Goal: Information Seeking & Learning: Learn about a topic

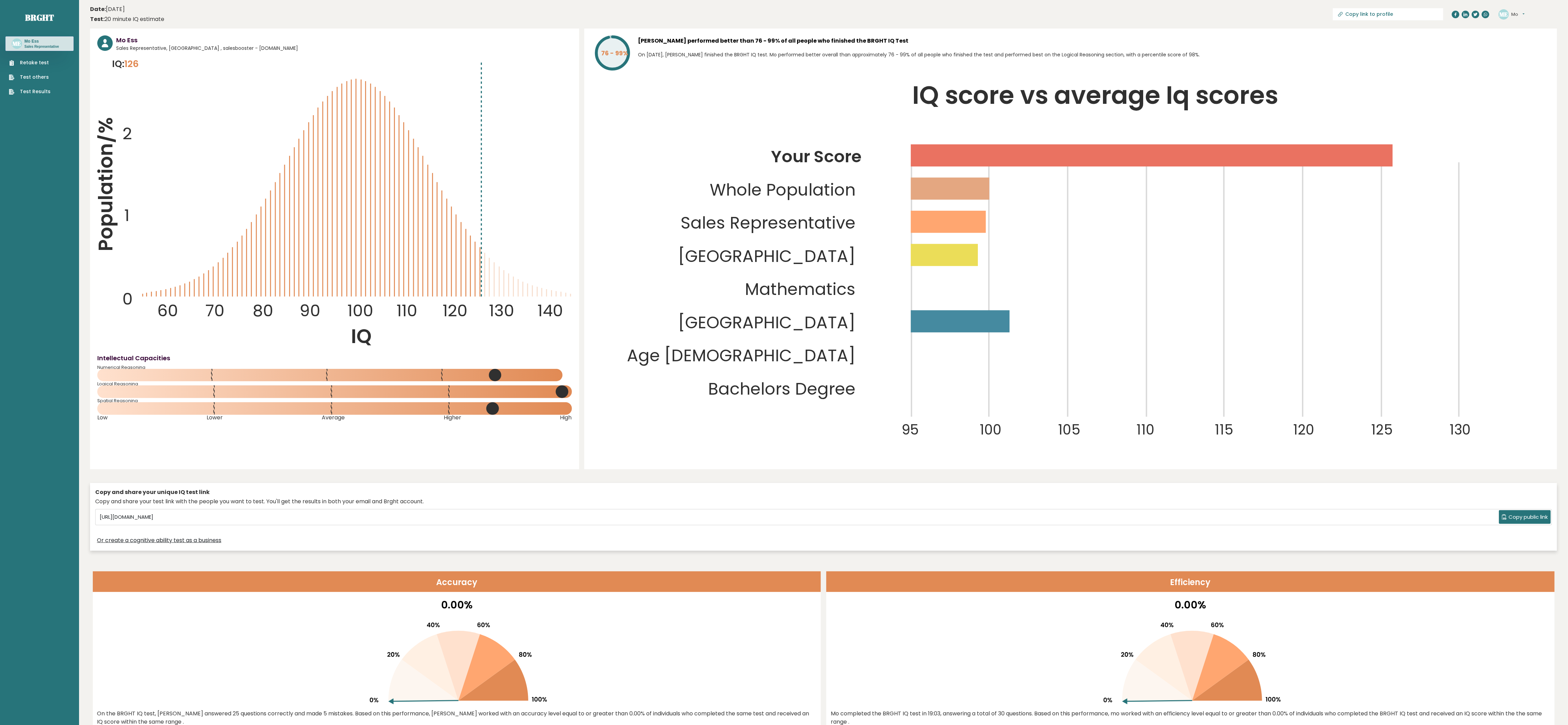
click at [770, 52] on p "On November 11, 2023, Mo Ess finished the BRGHT IQ test. Mo performed better ov…" at bounding box center [1094, 55] width 911 height 10
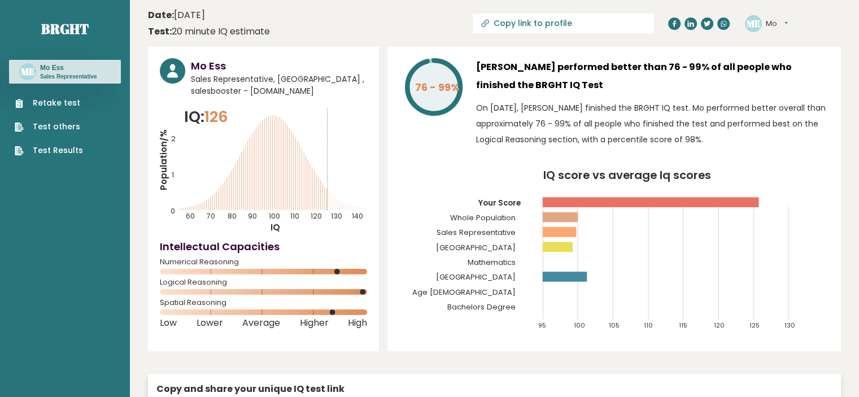
drag, startPoint x: 1429, startPoint y: 16, endPoint x: 525, endPoint y: 99, distance: 908.4
click at [525, 99] on div "Mo Ess performed better than 76 - 99% of all people who finished the BRGHT IQ T…" at bounding box center [652, 105] width 353 height 95
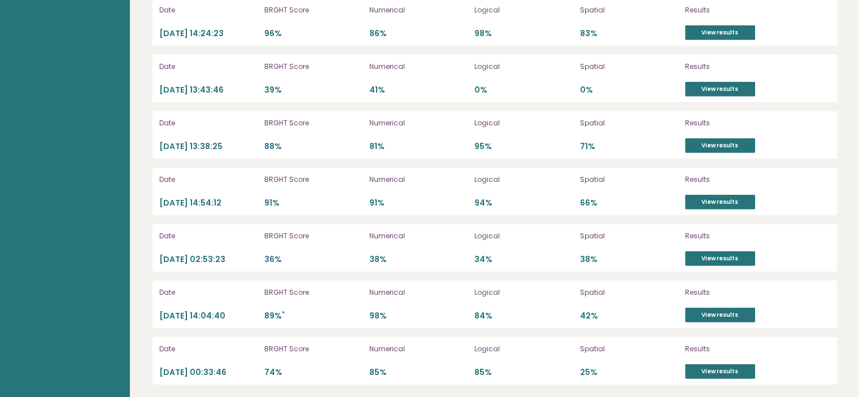
scroll to position [3219, 0]
click at [723, 308] on link "View results" at bounding box center [720, 315] width 70 height 15
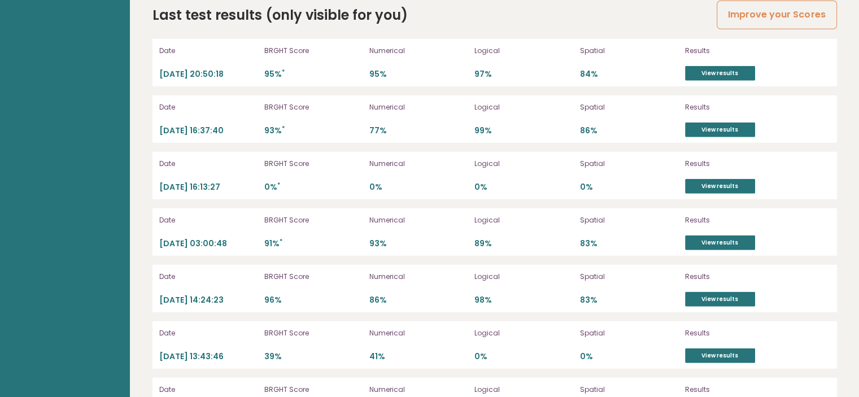
scroll to position [2954, 0]
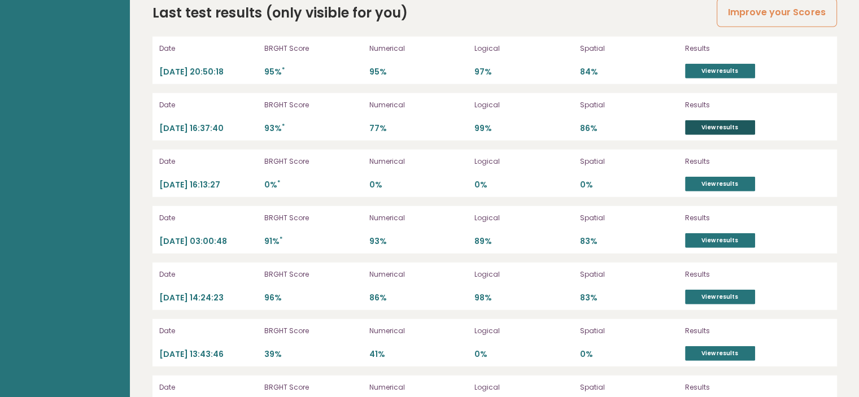
click at [739, 121] on link "View results" at bounding box center [720, 127] width 70 height 15
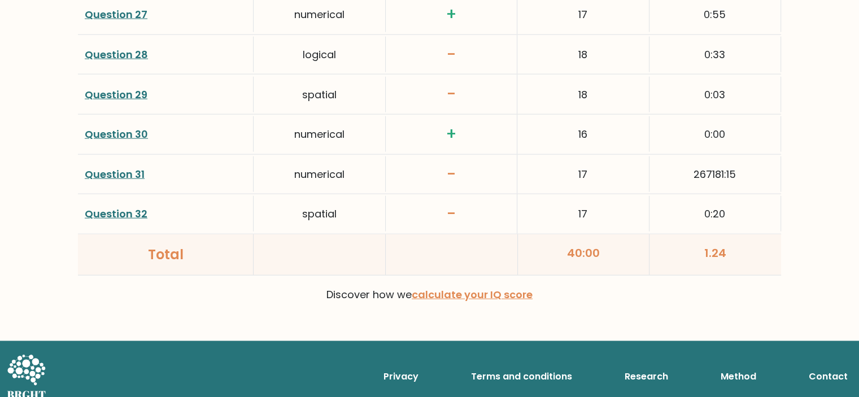
scroll to position [2684, 0]
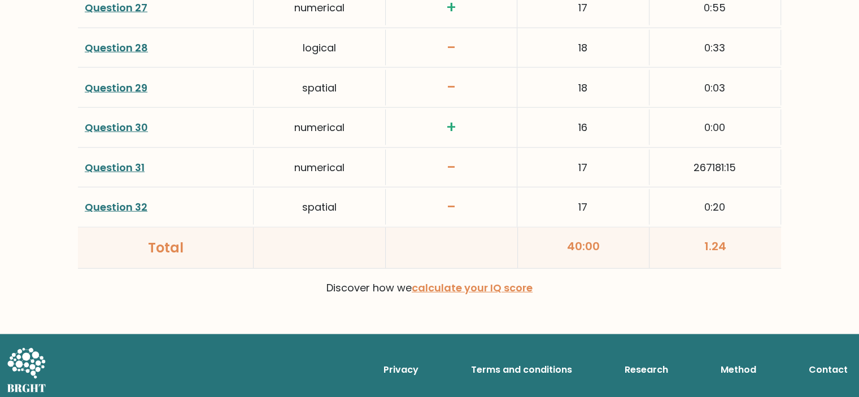
click at [130, 164] on link "Question 31" at bounding box center [115, 167] width 60 height 14
click at [124, 86] on link "Question 29" at bounding box center [116, 88] width 63 height 14
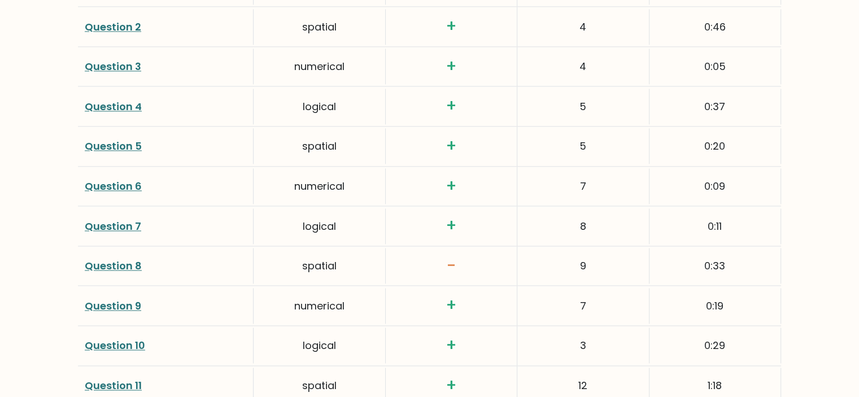
scroll to position [1668, 0]
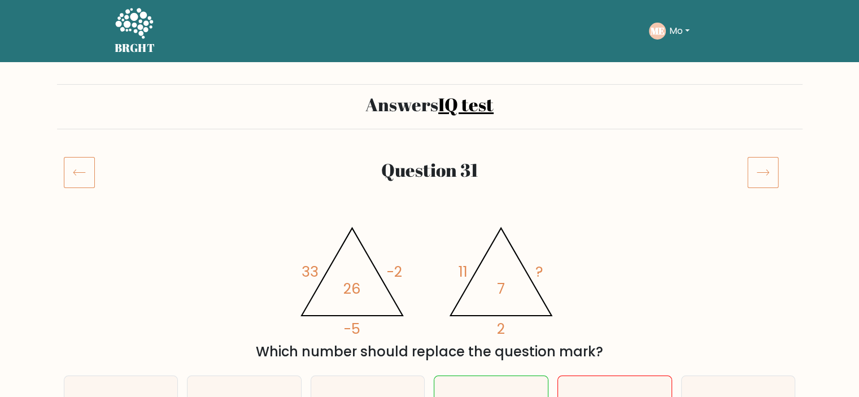
click at [221, 209] on div "Question 31" at bounding box center [429, 185] width 745 height 59
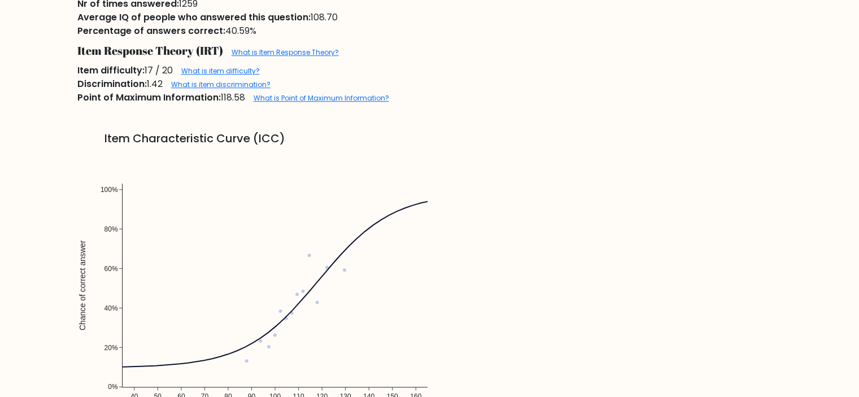
scroll to position [768, 0]
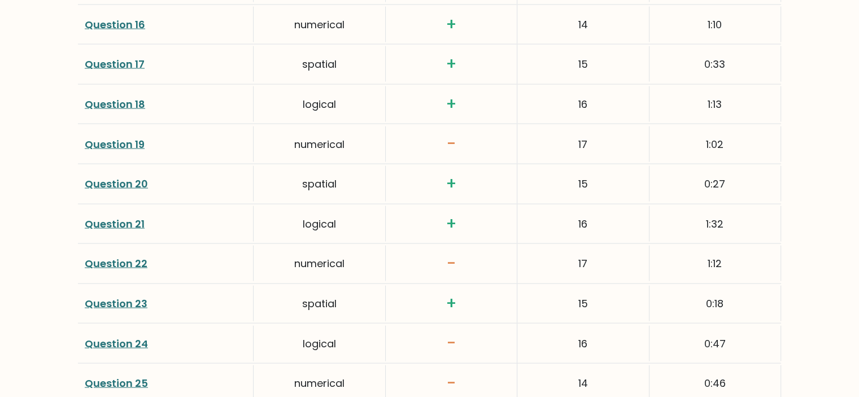
scroll to position [2229, 0]
click at [112, 137] on link "Question 19" at bounding box center [115, 144] width 60 height 14
click at [90, 257] on link "Question 22" at bounding box center [116, 263] width 63 height 14
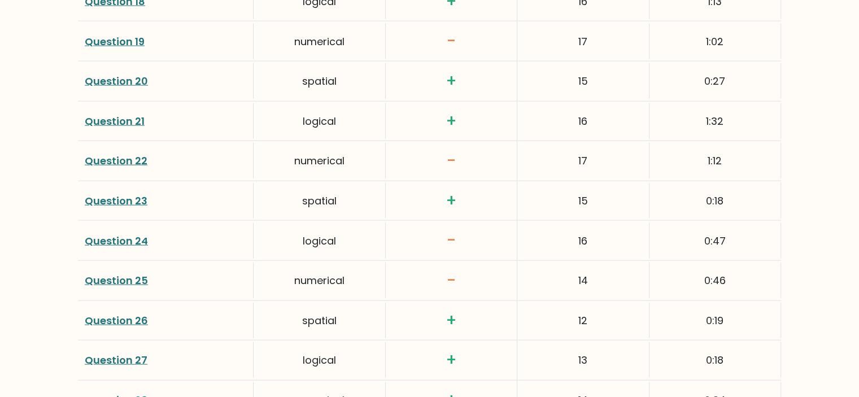
scroll to position [2333, 0]
click at [102, 272] on link "Question 25" at bounding box center [116, 279] width 63 height 14
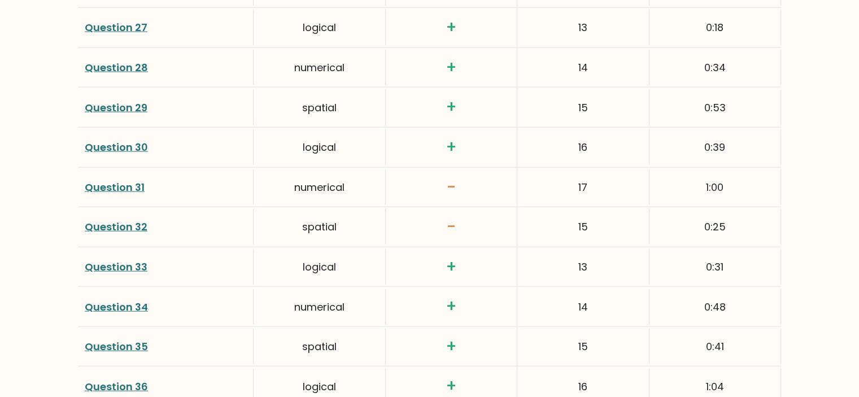
scroll to position [2668, 0]
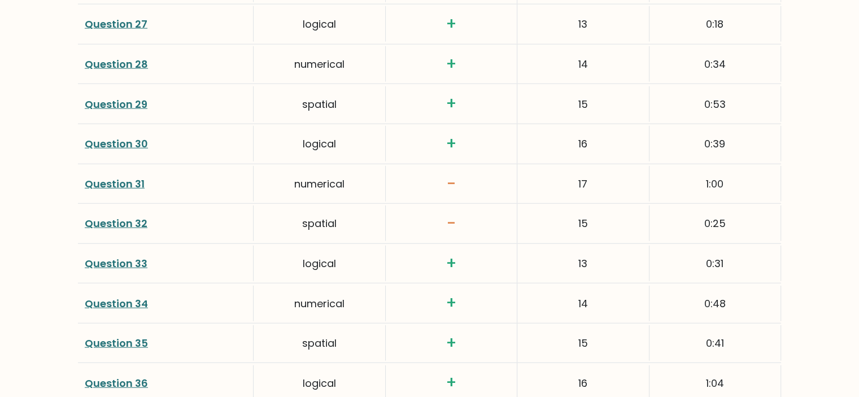
click at [126, 193] on div "Question 31" at bounding box center [166, 184] width 176 height 36
click at [112, 181] on link "Question 31" at bounding box center [115, 184] width 60 height 14
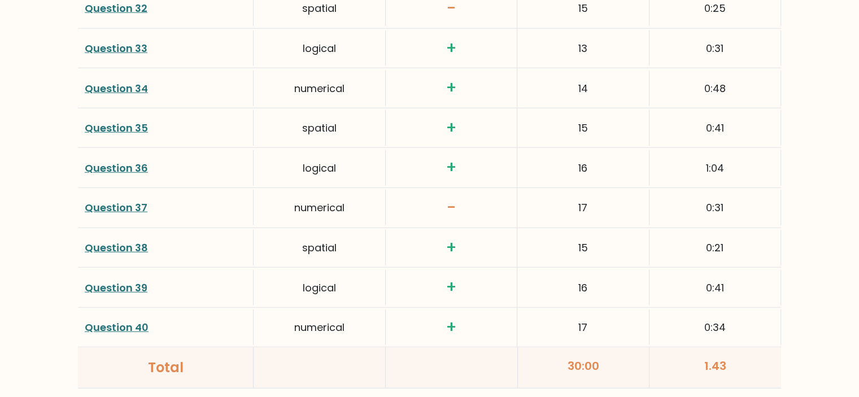
scroll to position [2887, 0]
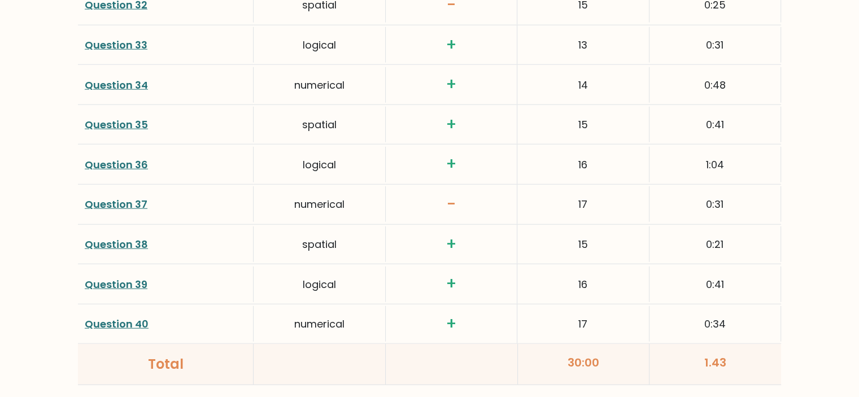
click at [95, 203] on link "Question 37" at bounding box center [116, 204] width 63 height 14
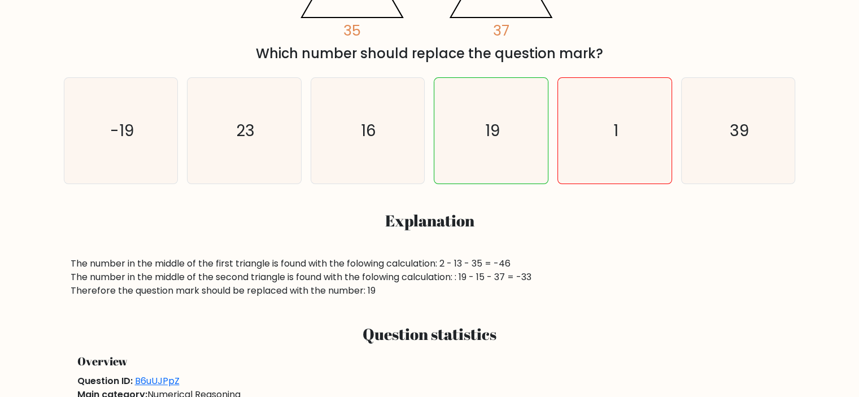
scroll to position [299, 0]
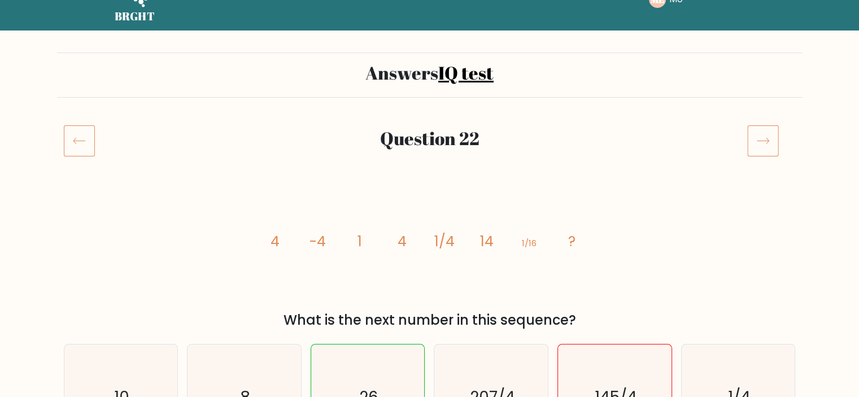
scroll to position [50, 0]
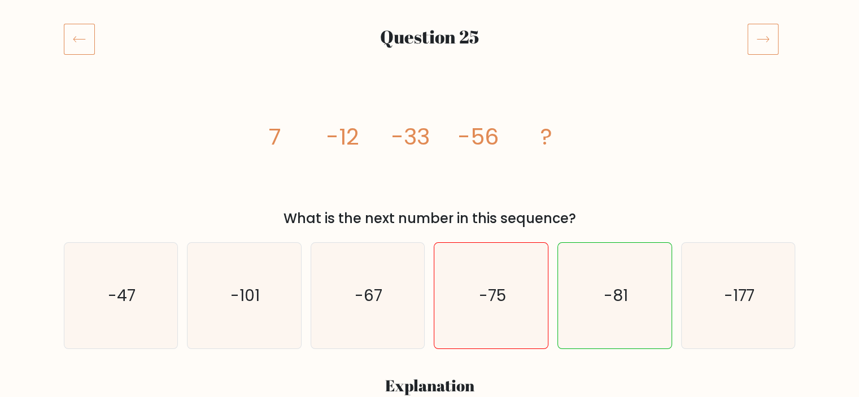
scroll to position [134, 0]
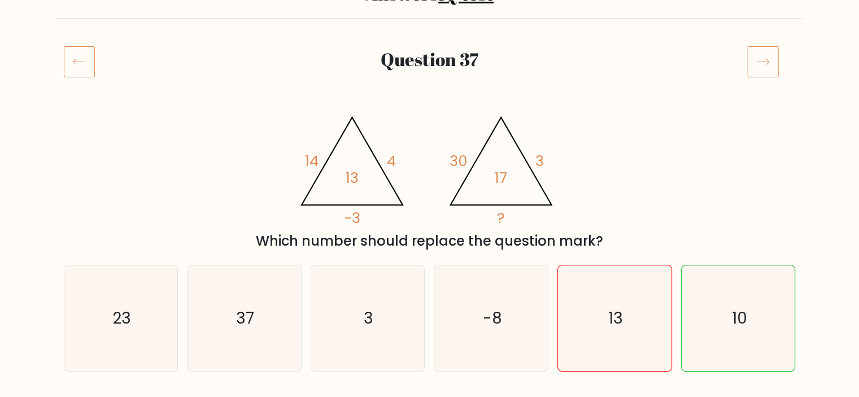
scroll to position [111, 0]
